Goal: Information Seeking & Learning: Learn about a topic

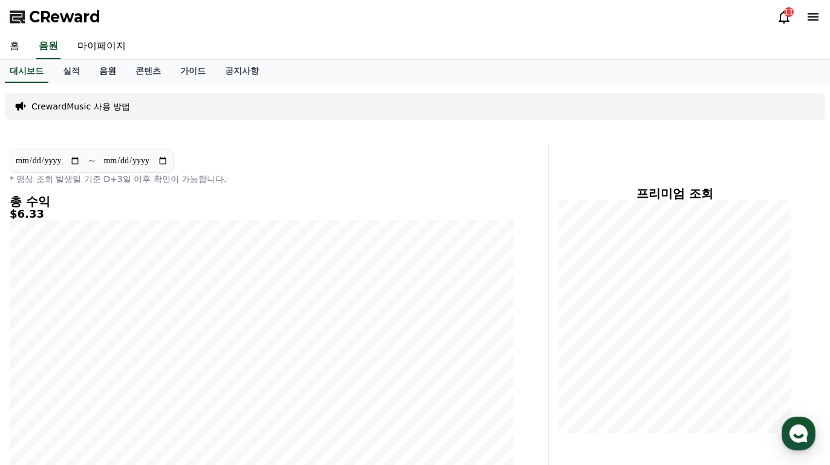
click at [103, 74] on link "음원" at bounding box center [108, 71] width 36 height 23
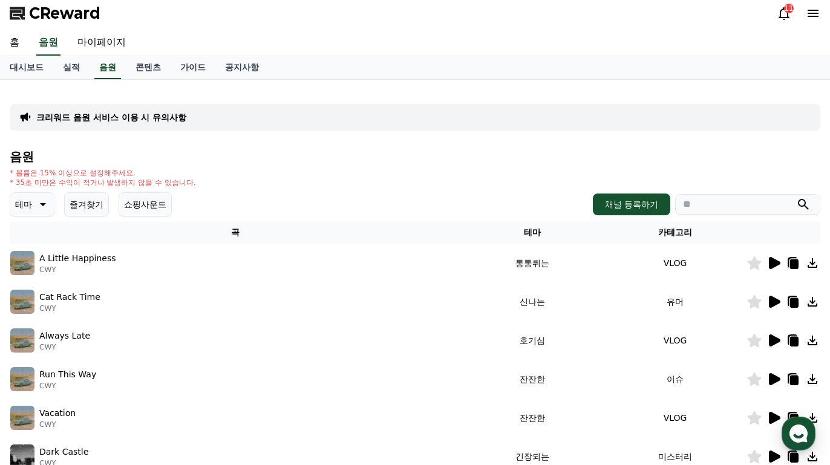
scroll to position [5, 0]
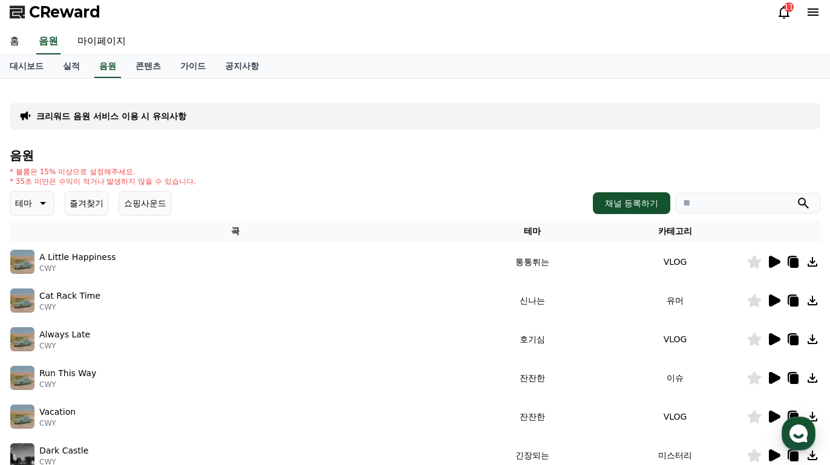
click at [43, 206] on icon at bounding box center [41, 203] width 15 height 15
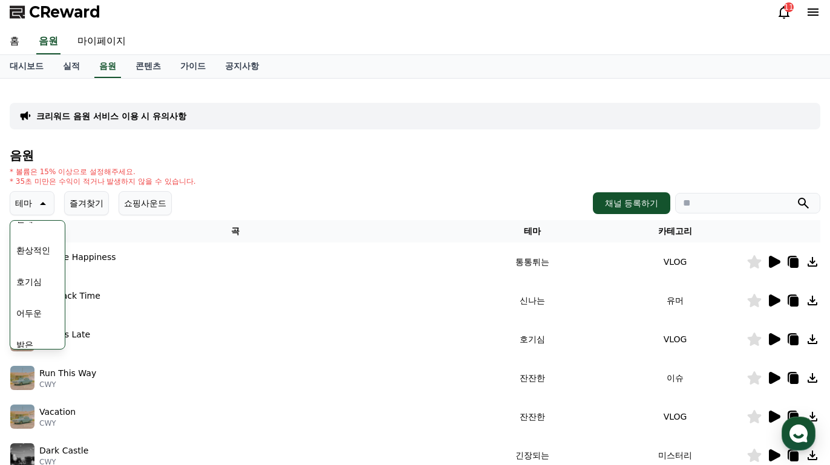
scroll to position [29, 0]
click at [36, 261] on button "호기심" at bounding box center [28, 269] width 35 height 27
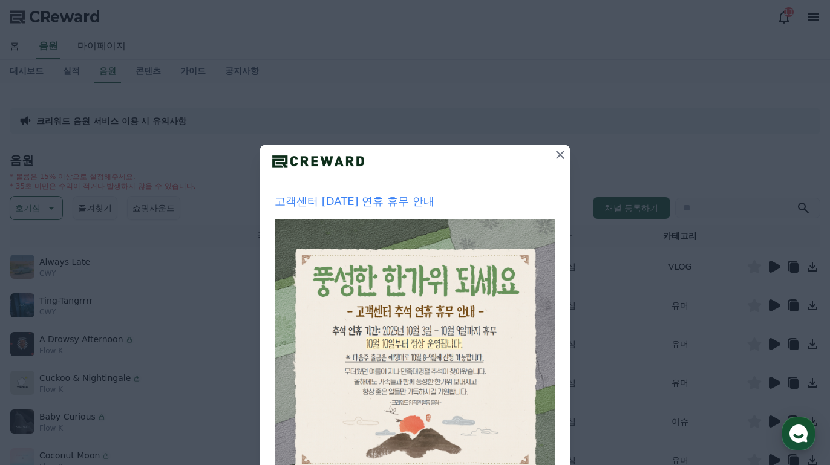
scroll to position [111, 0]
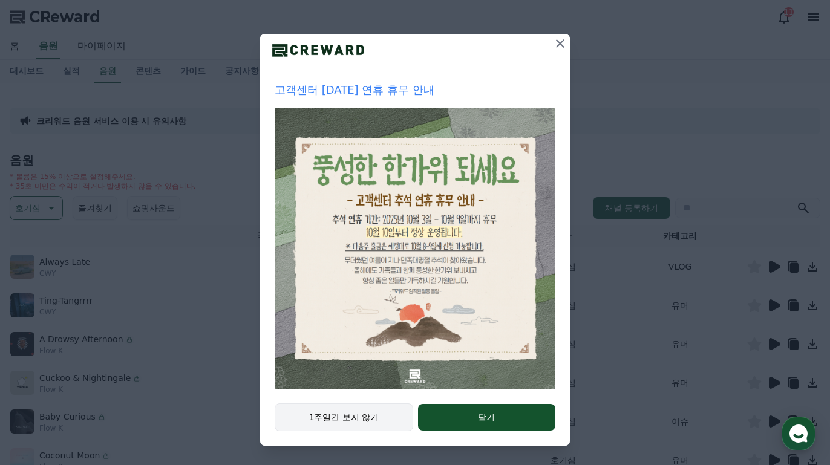
click at [370, 413] on button "1주일간 보지 않기" at bounding box center [344, 418] width 139 height 28
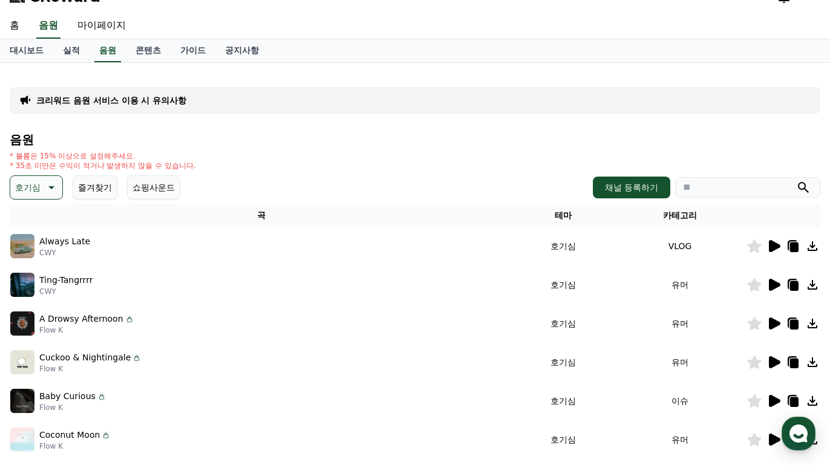
scroll to position [0, 0]
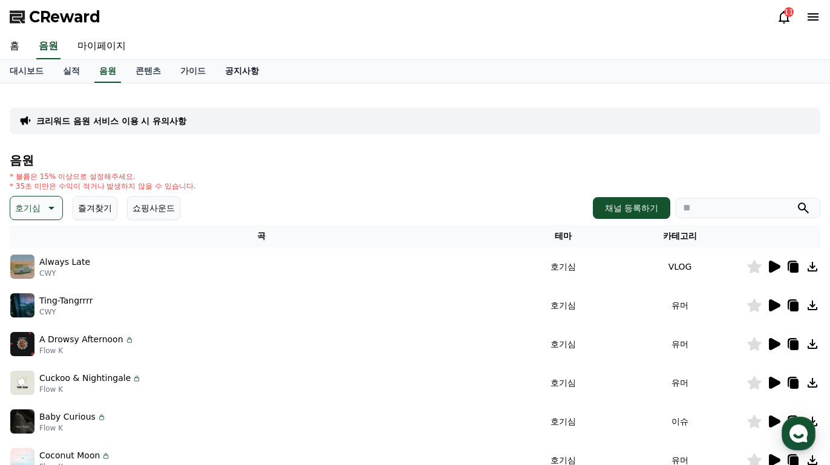
click at [232, 71] on link "공지사항" at bounding box center [241, 71] width 53 height 23
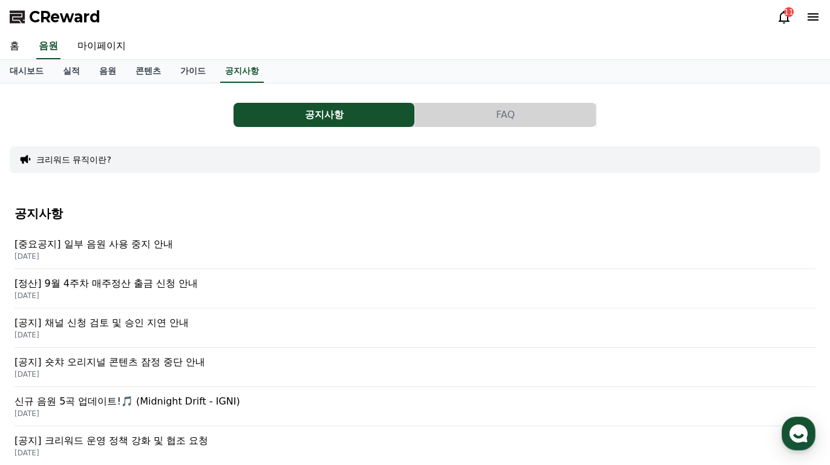
click at [182, 237] on p "[중요공지] 일부 음원 사용 중지 안내" at bounding box center [415, 244] width 801 height 15
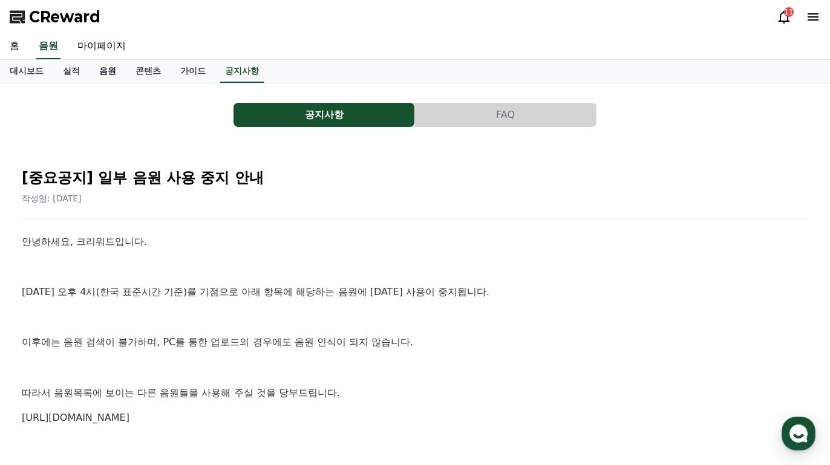
click at [102, 76] on link "음원" at bounding box center [108, 71] width 36 height 23
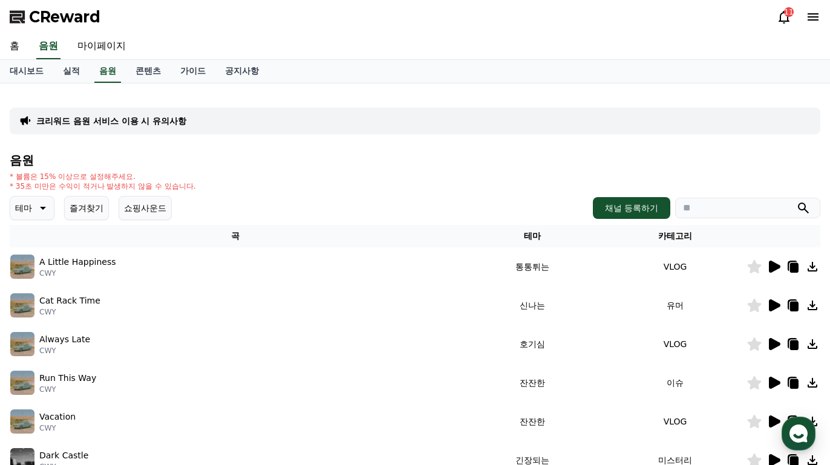
click at [44, 208] on icon at bounding box center [41, 208] width 15 height 15
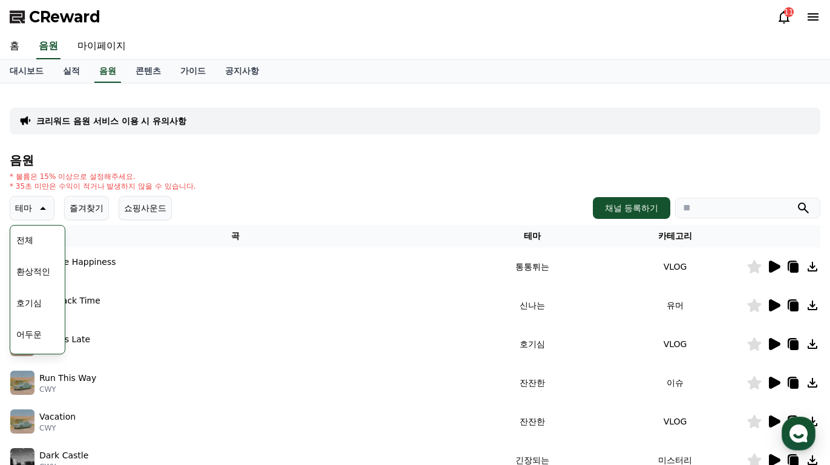
click at [35, 300] on button "호기심" at bounding box center [28, 303] width 35 height 27
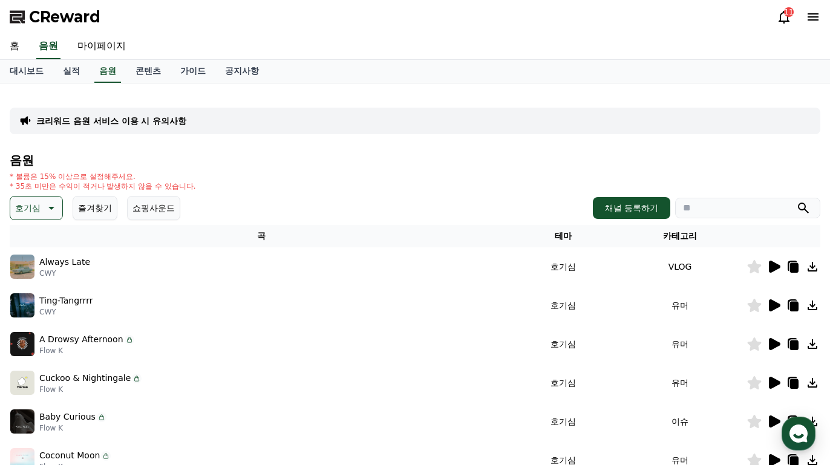
click at [770, 265] on icon at bounding box center [774, 267] width 11 height 12
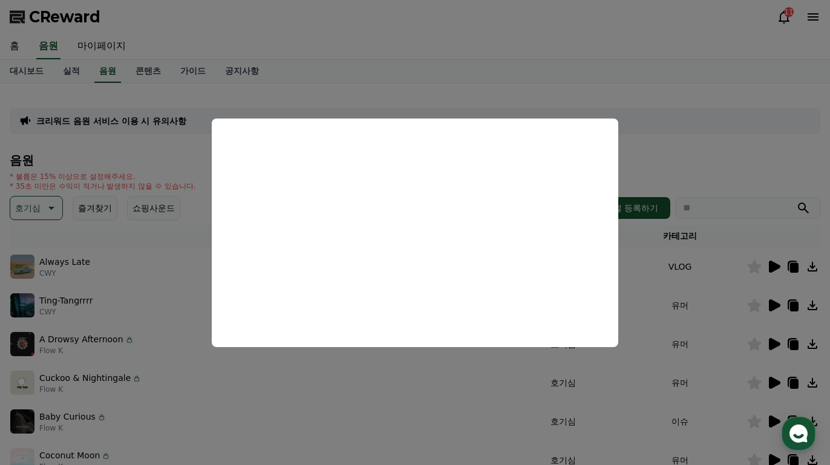
click at [233, 350] on button "close modal" at bounding box center [415, 232] width 830 height 465
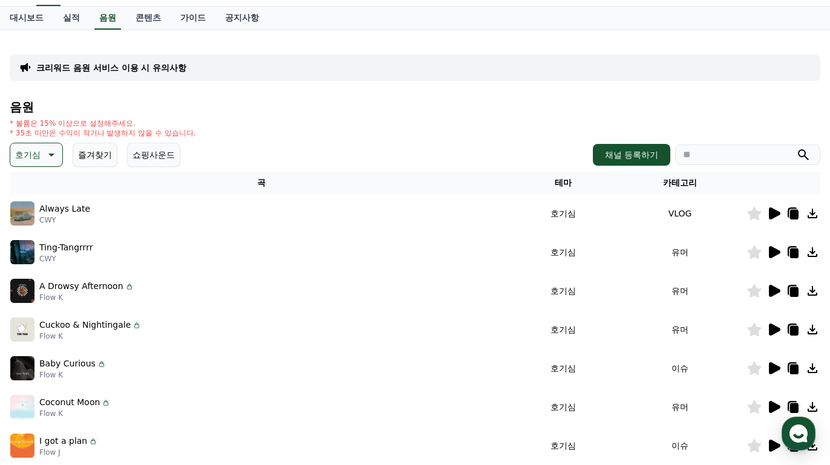
scroll to position [68, 0]
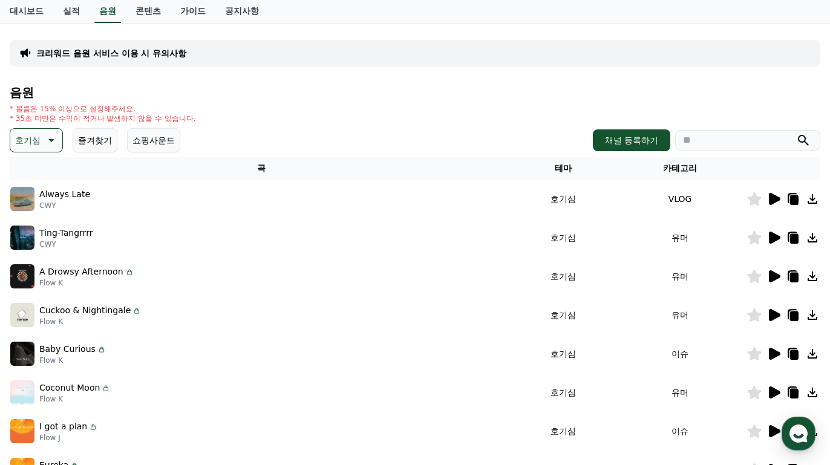
click at [775, 353] on icon at bounding box center [774, 354] width 11 height 12
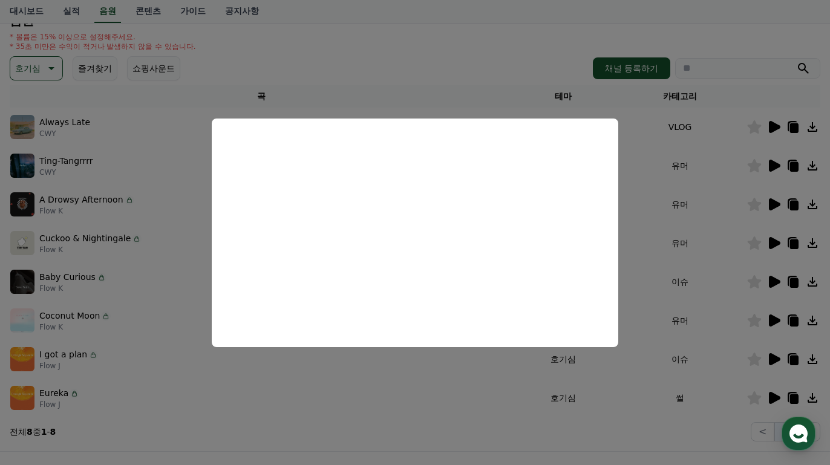
scroll to position [214, 0]
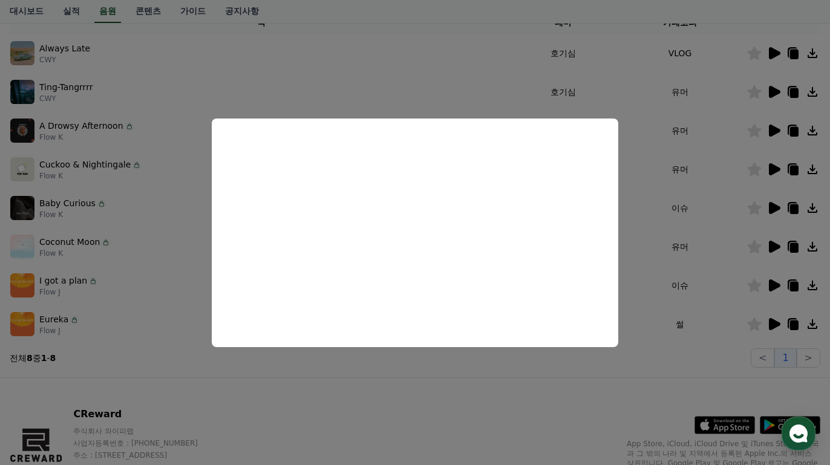
click at [245, 382] on button "close modal" at bounding box center [415, 232] width 830 height 465
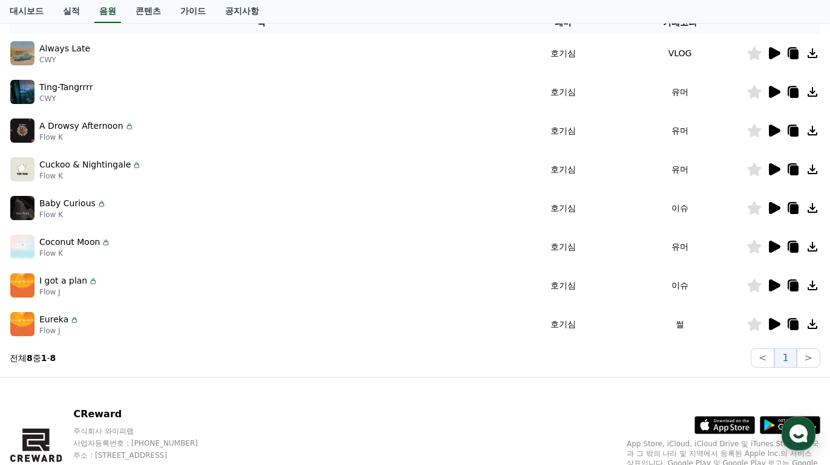
click at [770, 283] on icon at bounding box center [774, 286] width 11 height 12
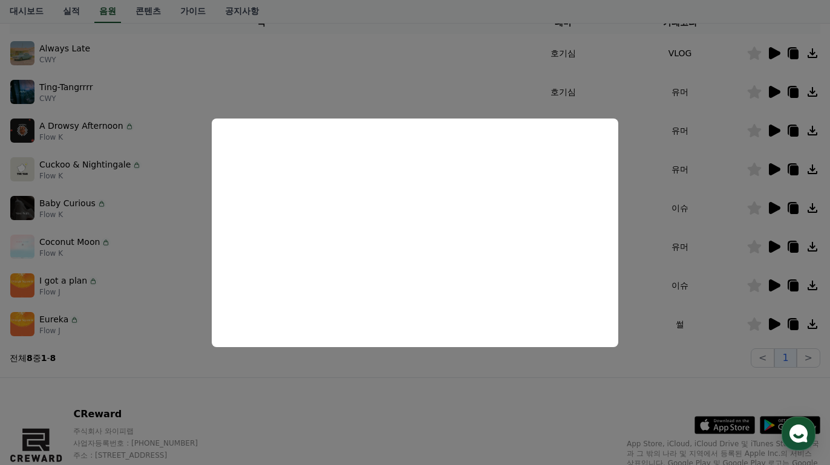
click at [241, 367] on button "close modal" at bounding box center [415, 232] width 830 height 465
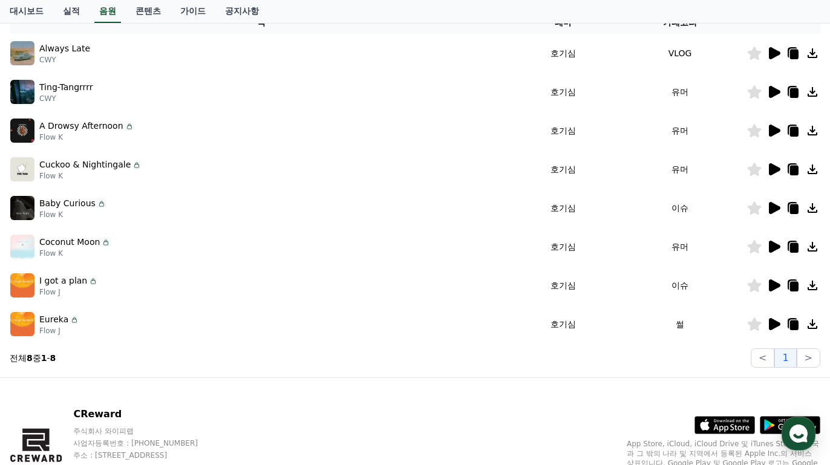
click at [794, 283] on icon at bounding box center [794, 287] width 8 height 10
click at [789, 284] on icon at bounding box center [793, 285] width 10 height 11
click at [789, 283] on icon at bounding box center [793, 285] width 10 height 11
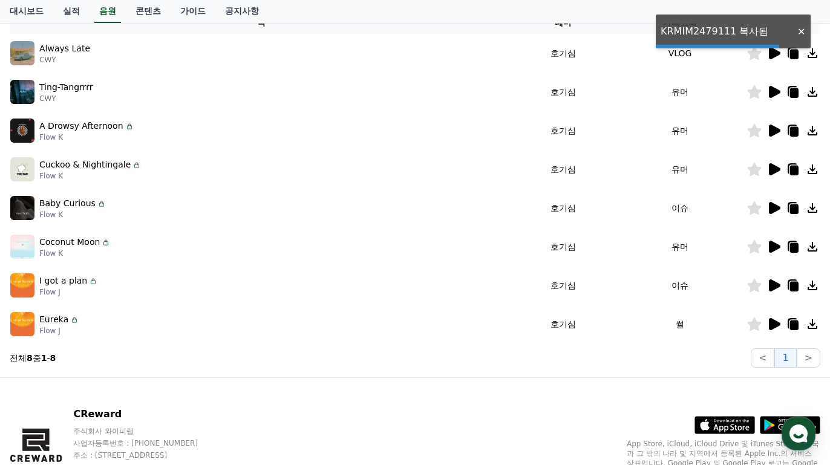
click at [735, 28] on th "카테고리" at bounding box center [680, 22] width 133 height 22
